Goal: Find specific page/section: Find specific page/section

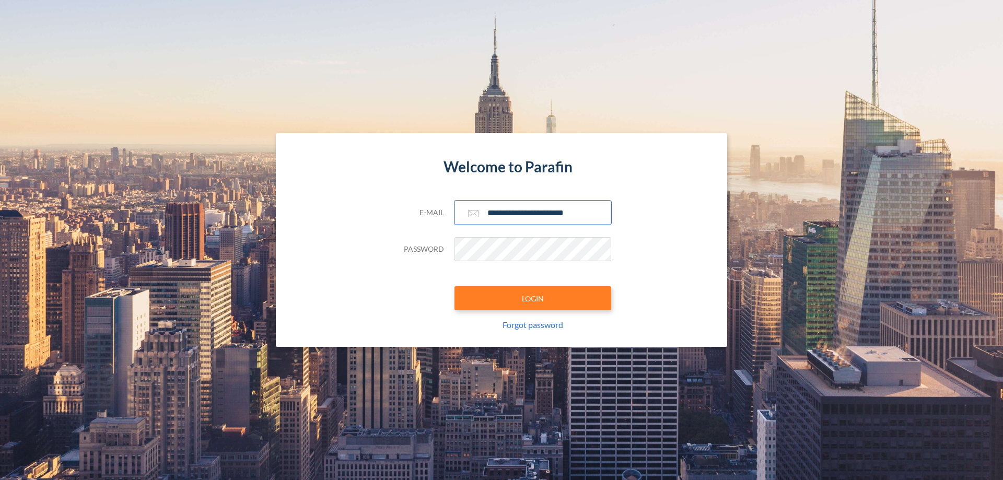
type input "**********"
click at [533, 298] on button "LOGIN" at bounding box center [533, 298] width 157 height 24
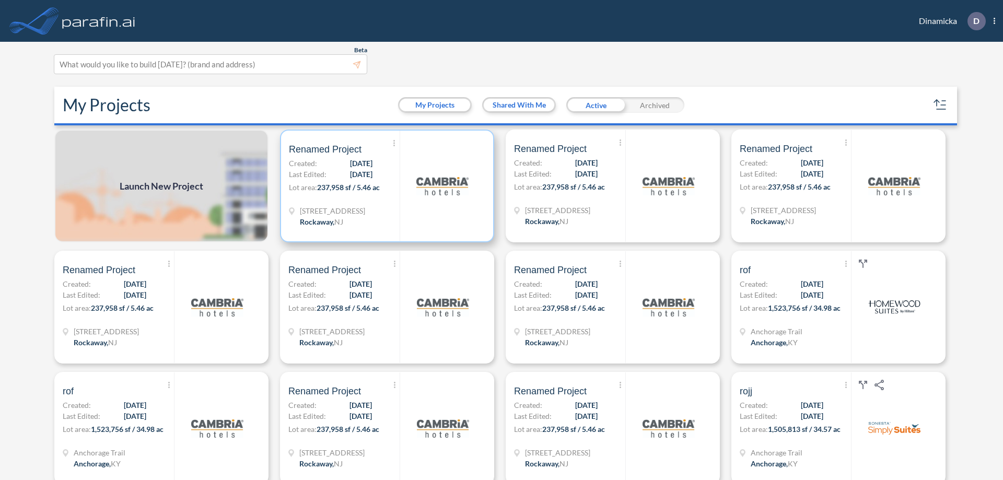
scroll to position [3, 0]
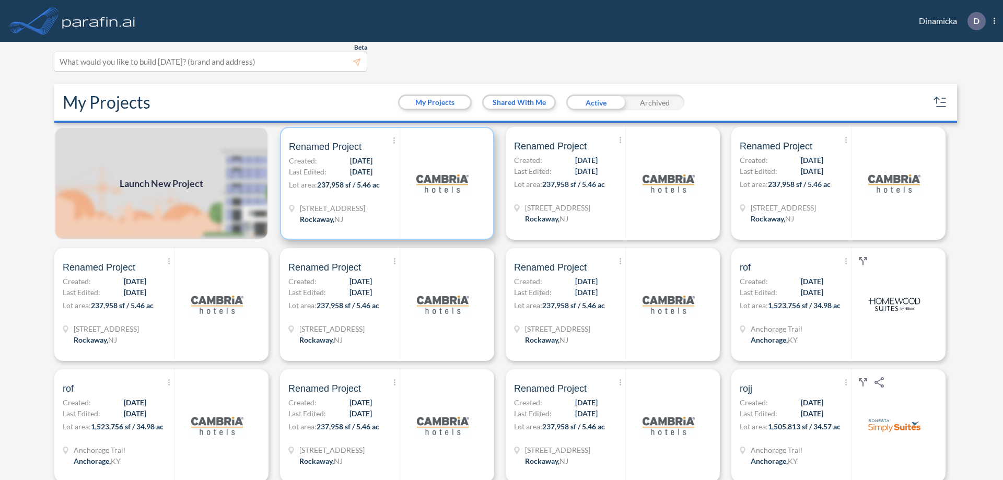
click at [385, 183] on p "Lot area: 237,958 sf / 5.46 ac" at bounding box center [344, 186] width 111 height 15
